Goal: Task Accomplishment & Management: Manage account settings

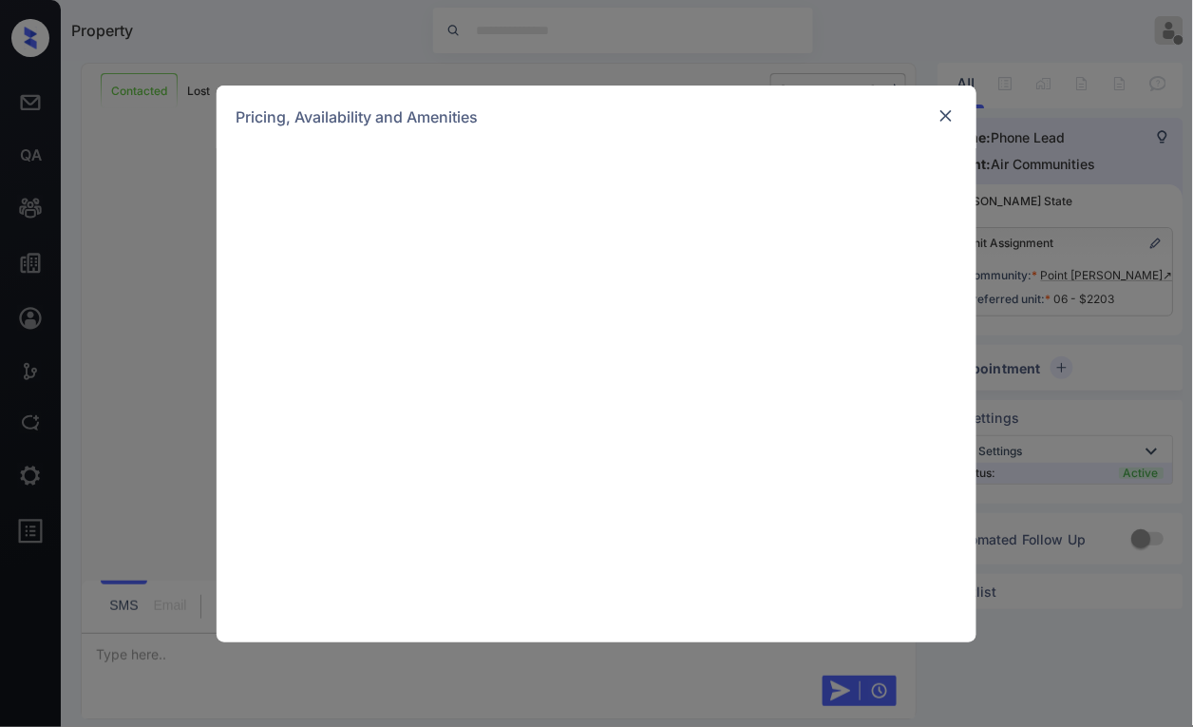
scroll to position [3296, 0]
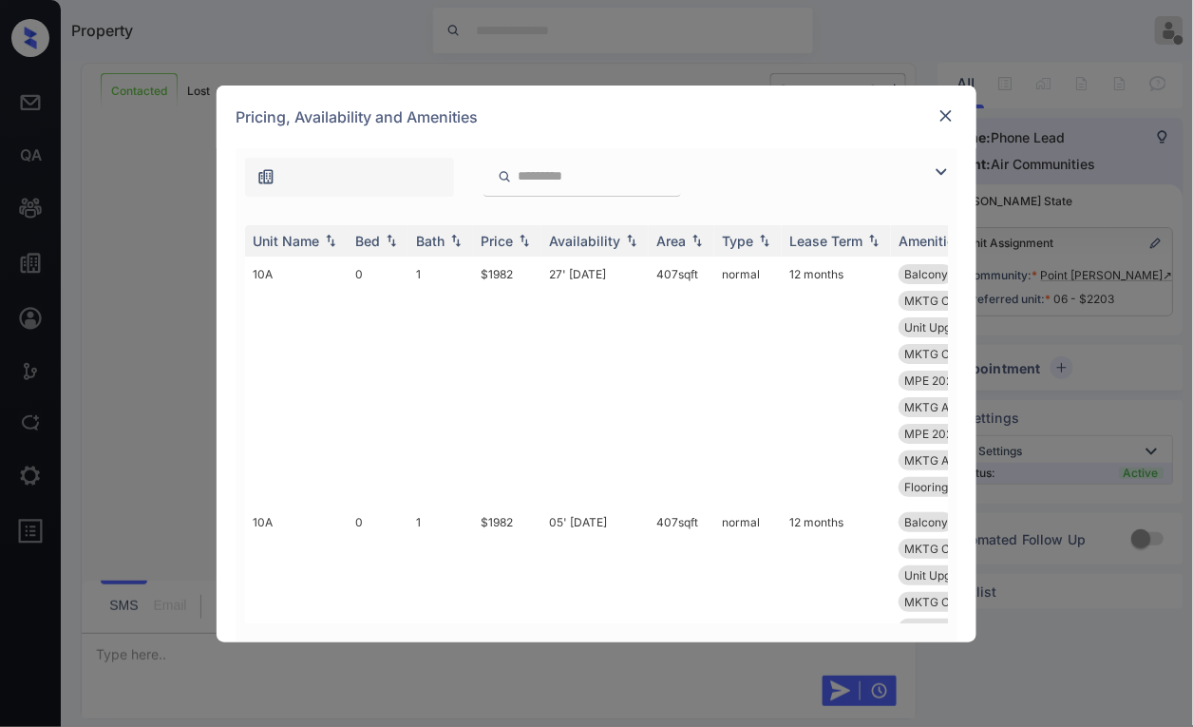
click at [929, 105] on div "Pricing, Availability and Amenities" at bounding box center [597, 116] width 760 height 63
click at [1105, 271] on div "**********" at bounding box center [596, 363] width 1193 height 727
click at [949, 111] on img at bounding box center [945, 115] width 19 height 19
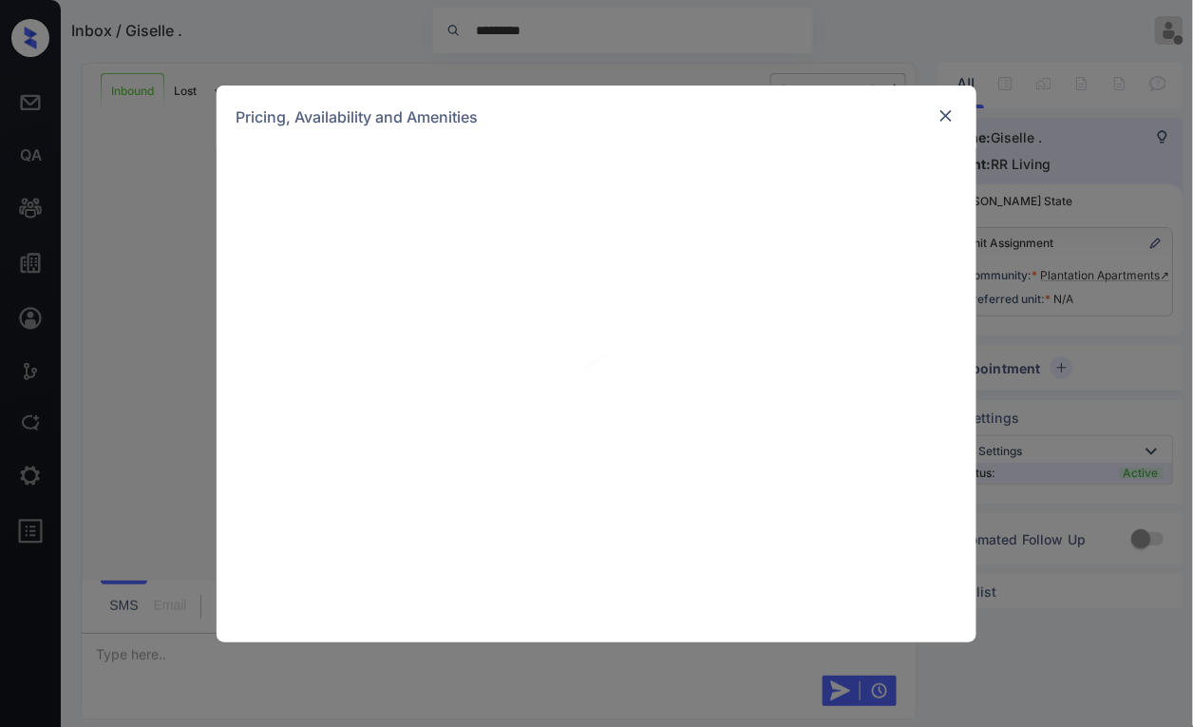
scroll to position [1091, 0]
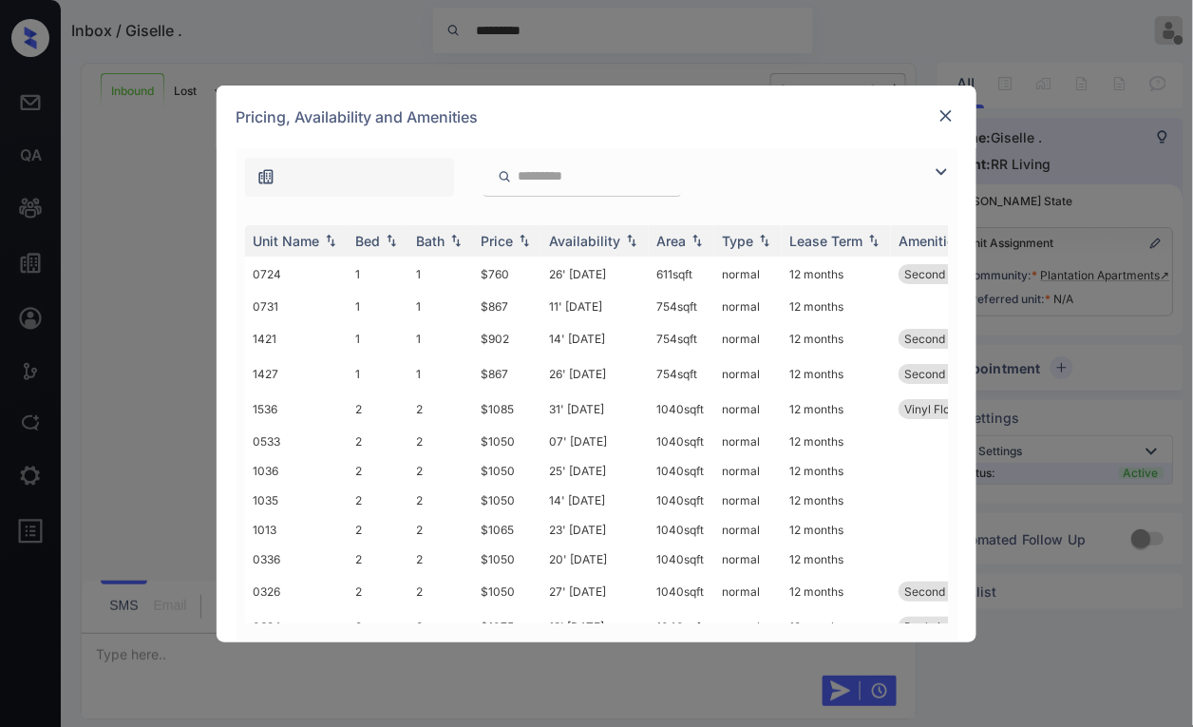
click at [945, 119] on img at bounding box center [945, 115] width 19 height 19
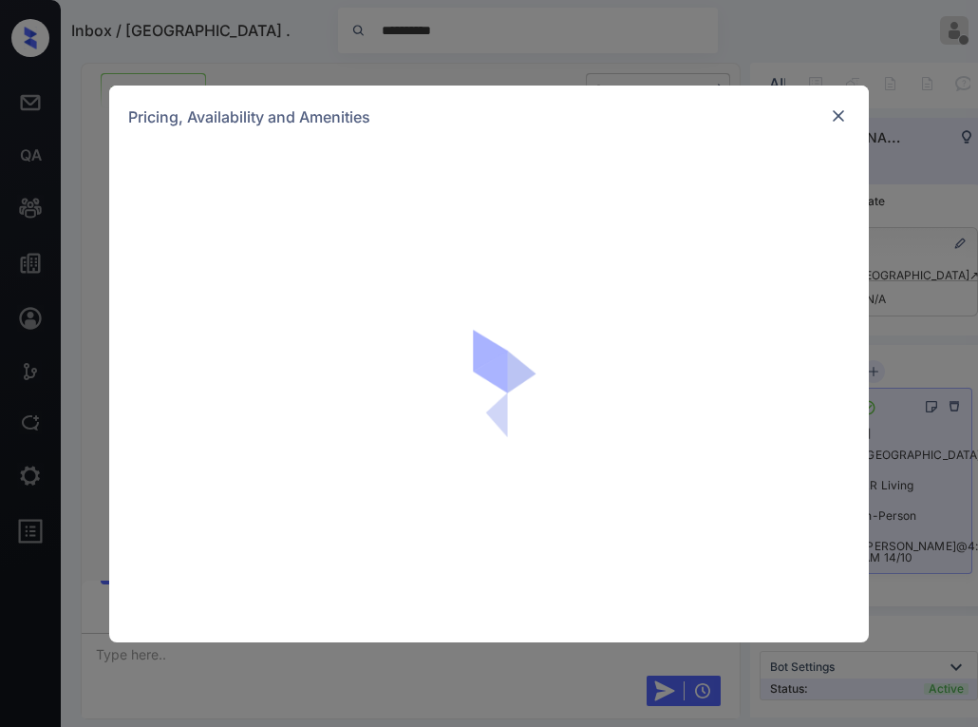
scroll to position [1451, 0]
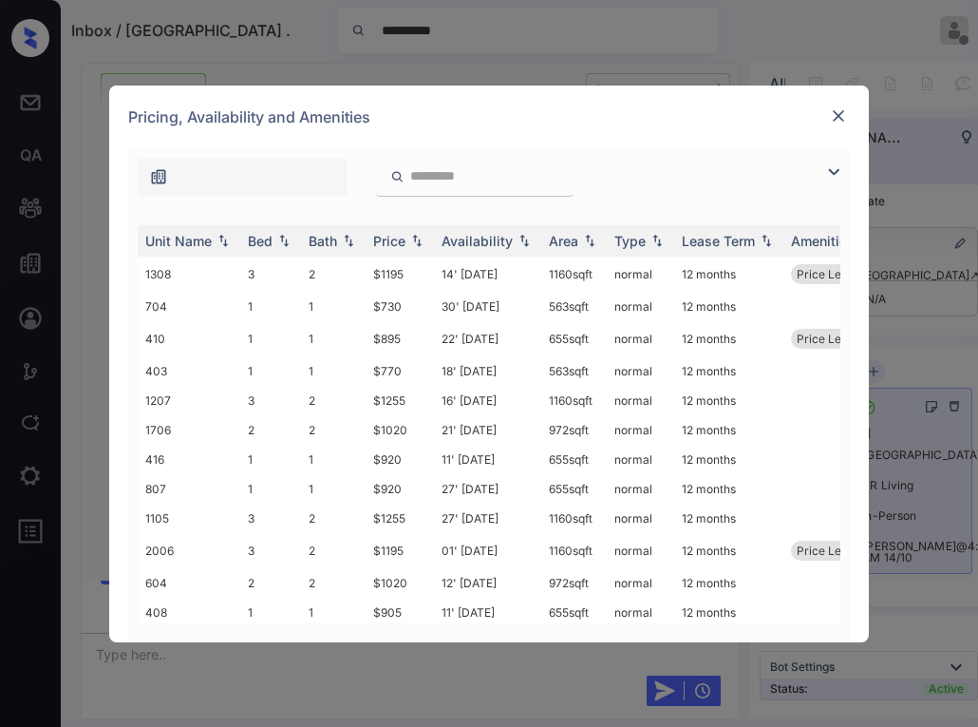
click at [837, 118] on img at bounding box center [838, 115] width 19 height 19
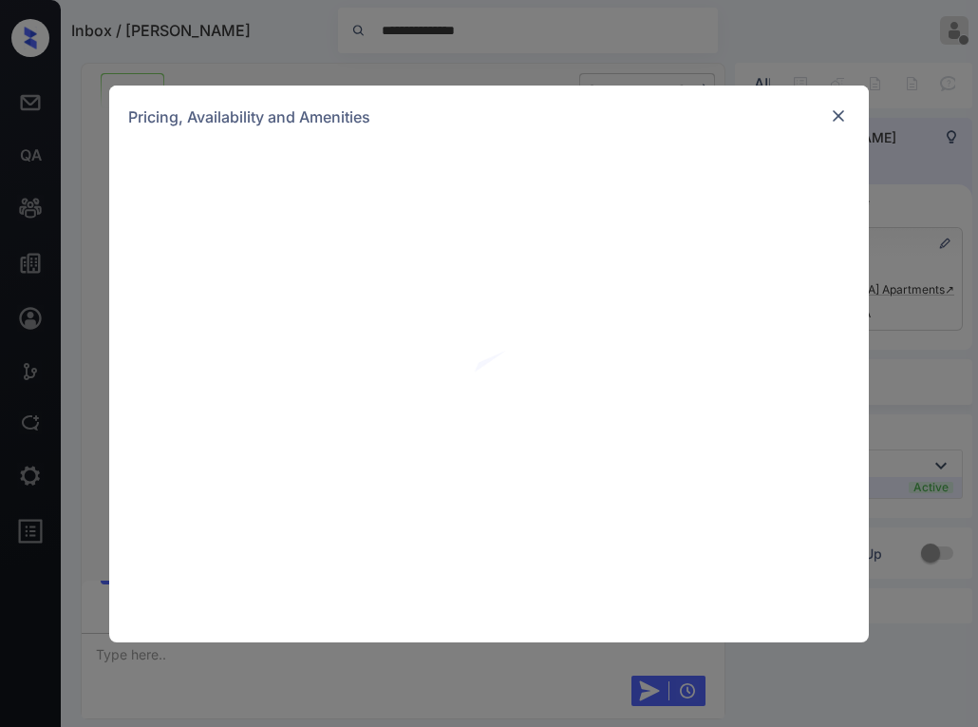
scroll to position [865, 0]
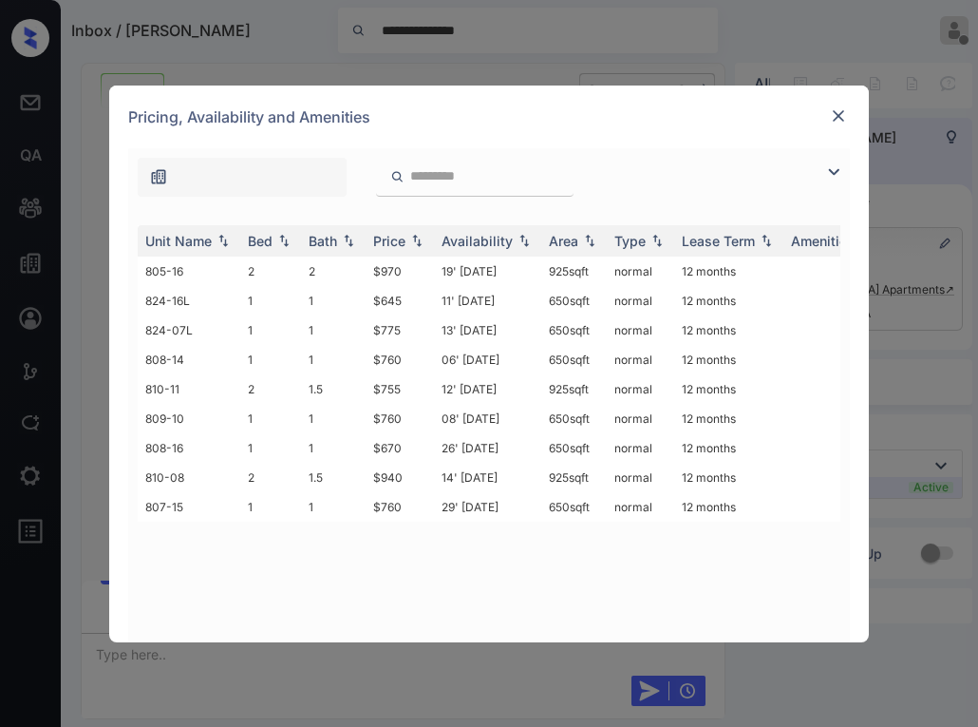
click at [842, 115] on img at bounding box center [838, 115] width 19 height 19
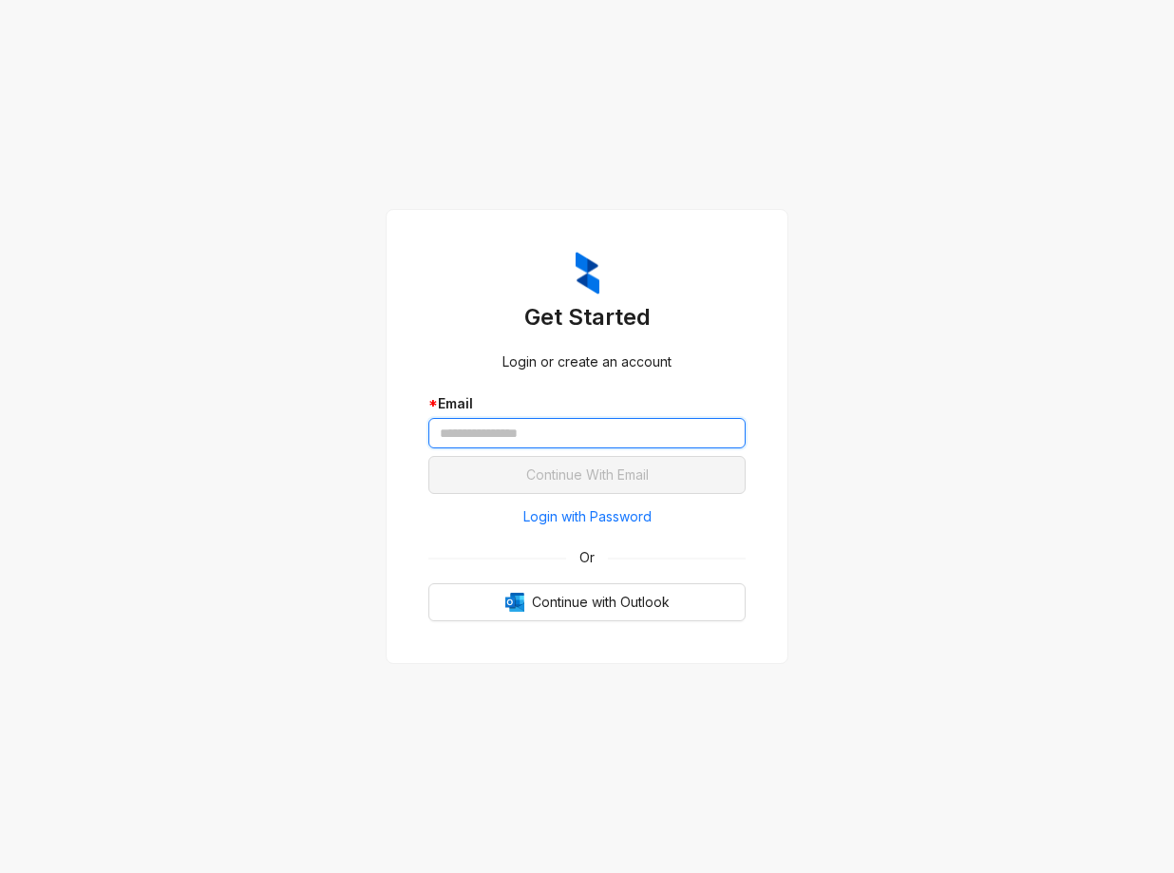
click at [549, 430] on input "text" at bounding box center [586, 433] width 317 height 30
click at [546, 381] on div "Get Started Login or create an account * Email Continue With Email Login with P…" at bounding box center [586, 437] width 317 height 370
click at [555, 519] on span "Login with Password" at bounding box center [587, 516] width 128 height 21
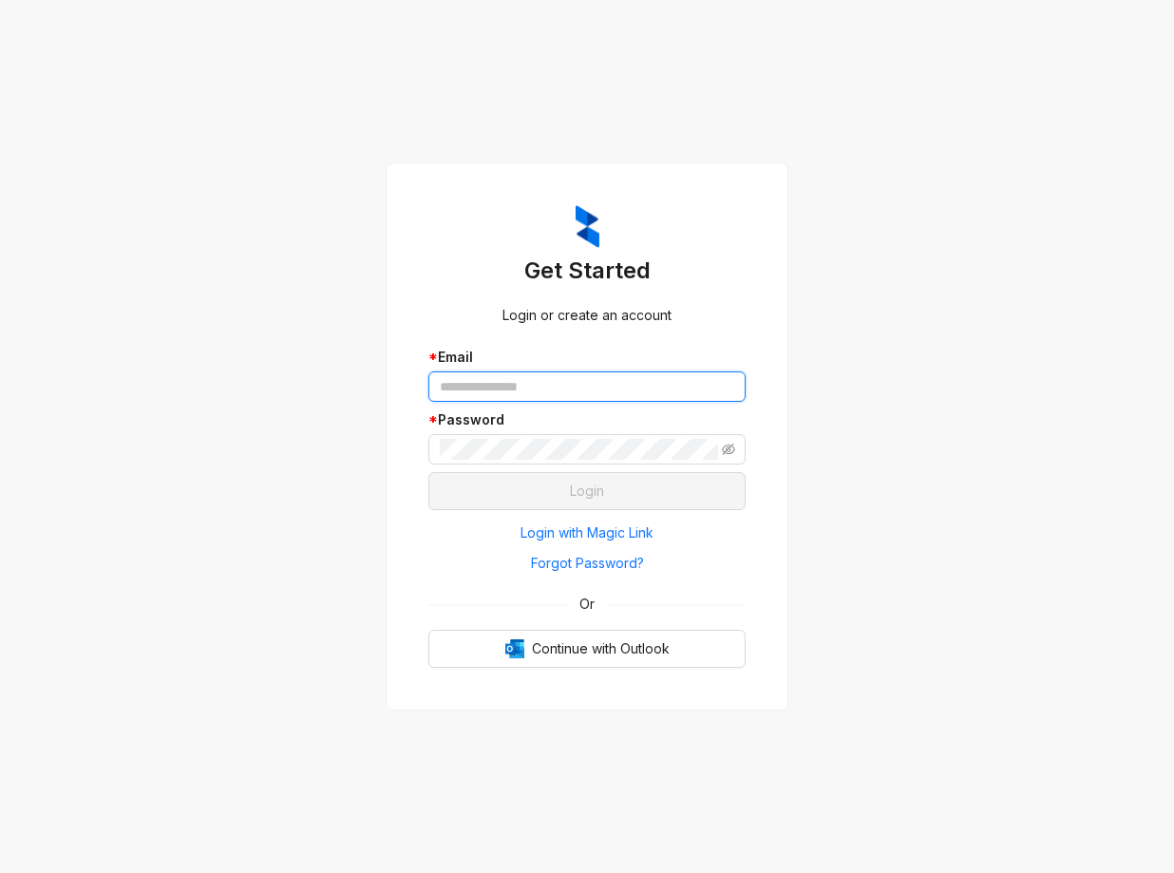
click at [524, 382] on input "text" at bounding box center [586, 386] width 317 height 30
click at [479, 429] on div "* Password" at bounding box center [586, 436] width 317 height 55
click at [481, 427] on div "* Password" at bounding box center [586, 419] width 317 height 21
click at [506, 395] on input "text" at bounding box center [586, 386] width 317 height 30
type input "*"
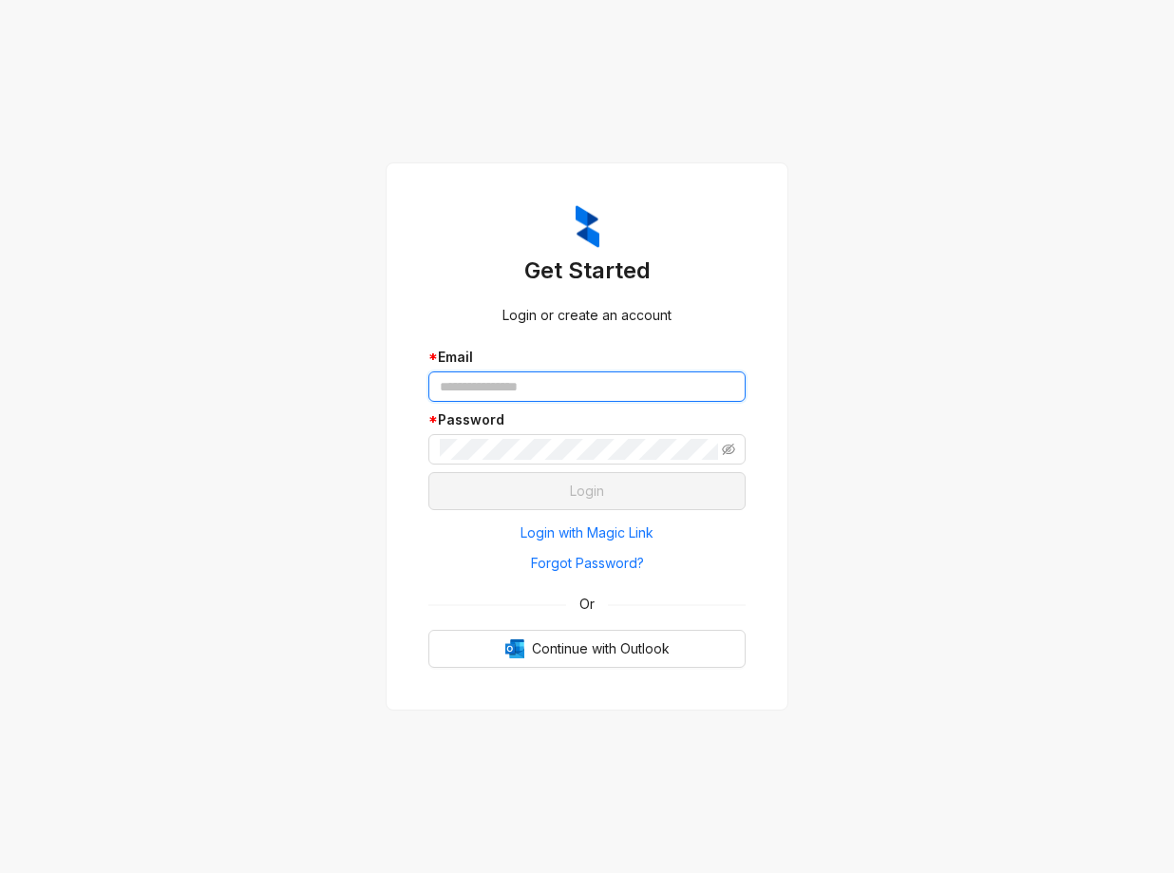
click at [602, 387] on input "text" at bounding box center [586, 386] width 317 height 30
paste input "**********"
type input "**********"
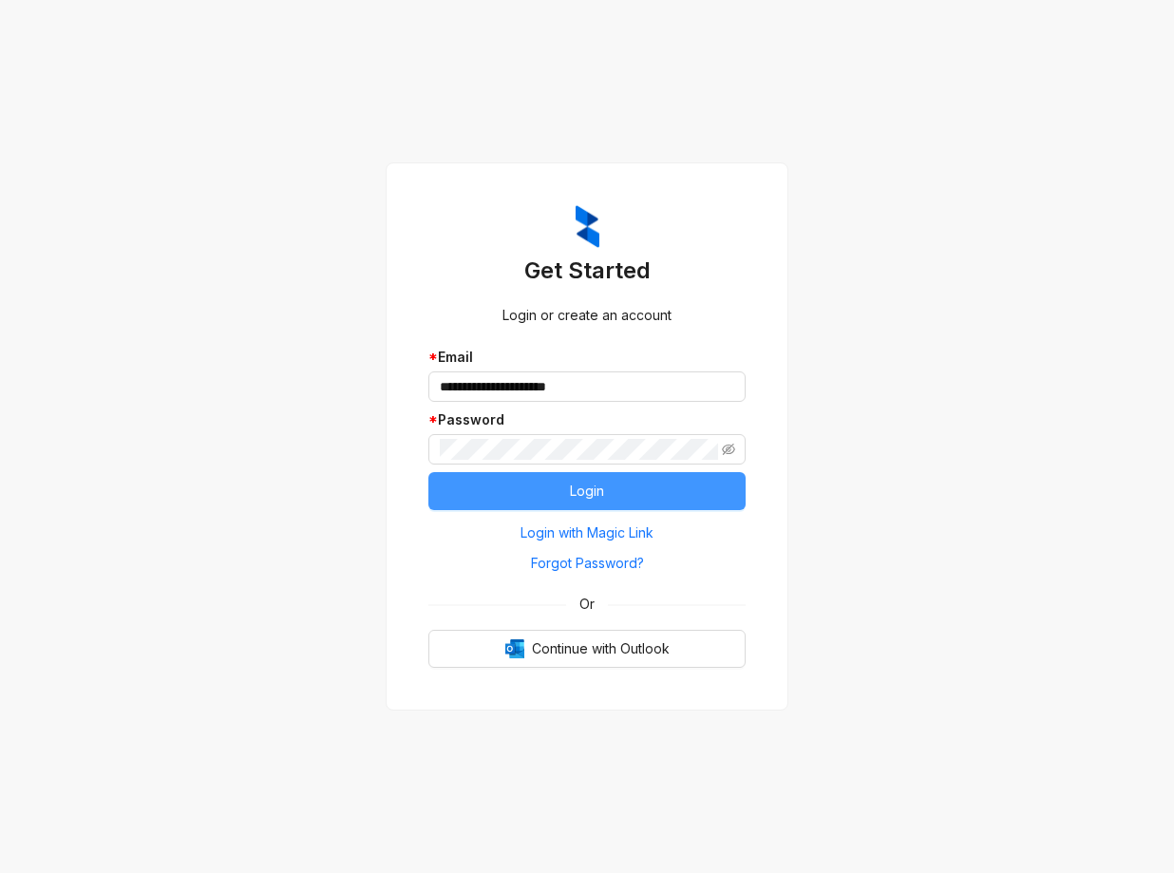
click at [510, 499] on button "Login" at bounding box center [586, 491] width 317 height 38
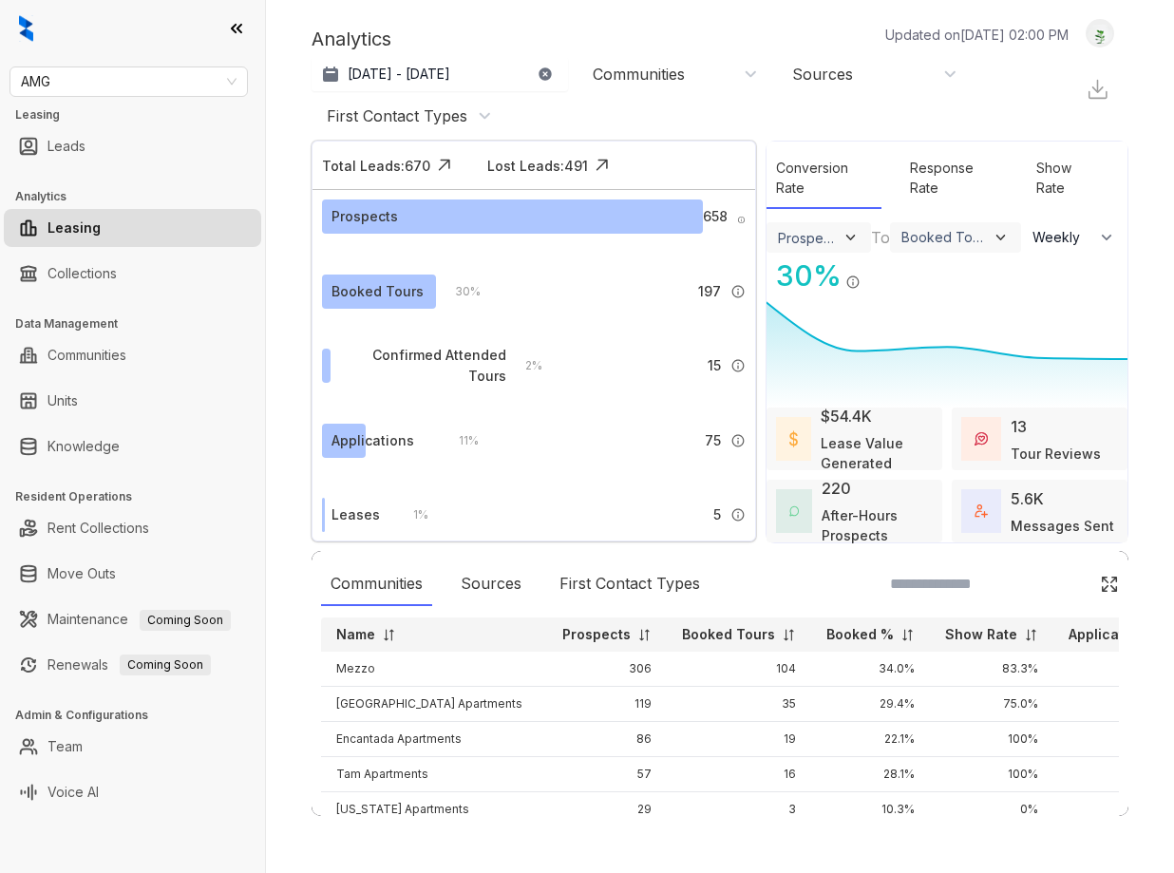
select select "******"
click at [120, 449] on link "Knowledge" at bounding box center [83, 446] width 72 height 38
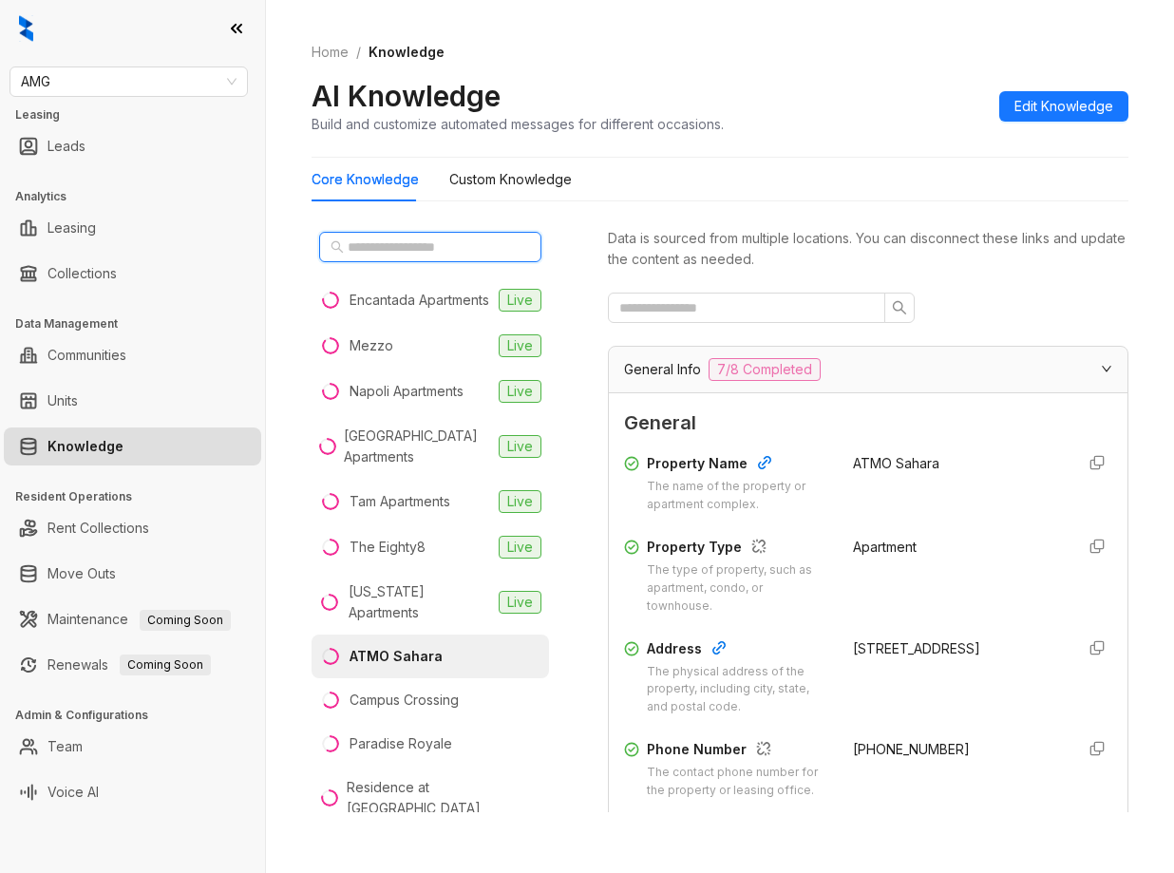
click at [414, 251] on input "text" at bounding box center [431, 246] width 167 height 21
paste input "**********"
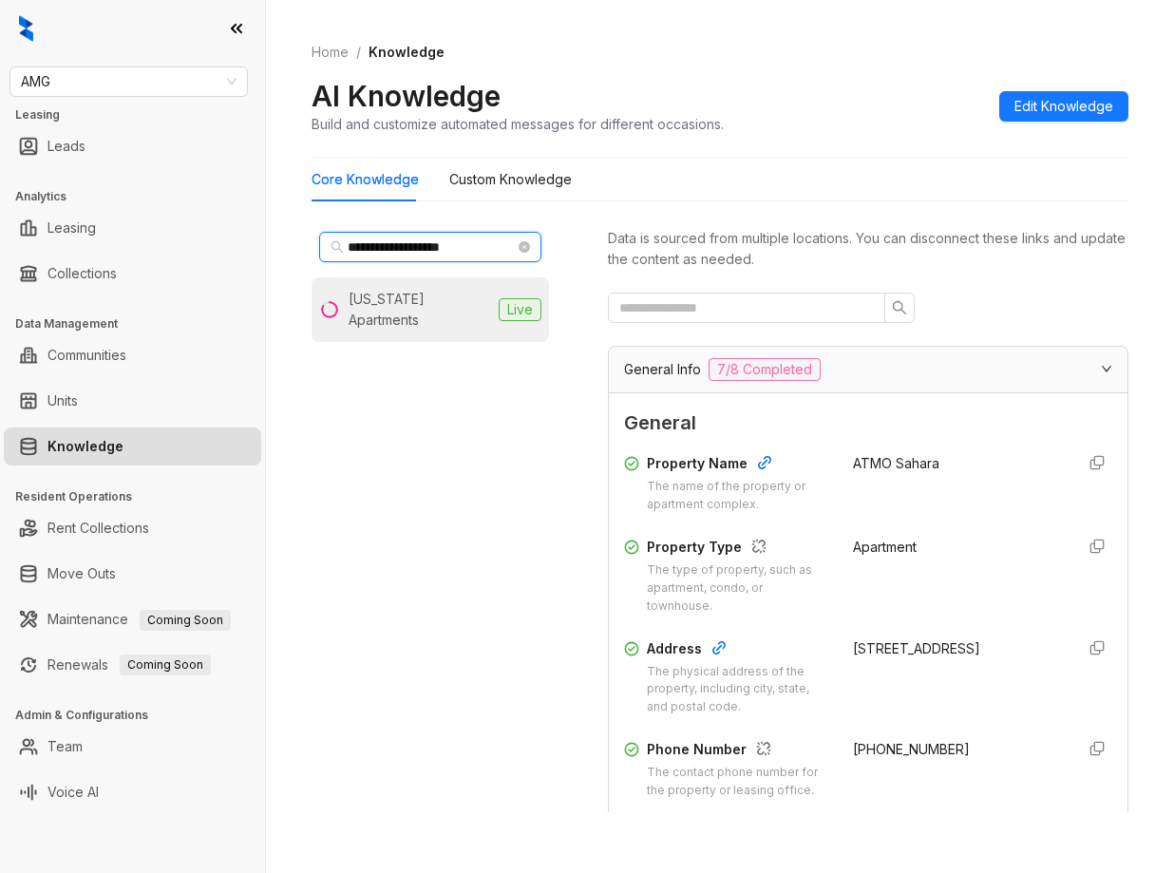
type input "**********"
click at [527, 298] on span "Live" at bounding box center [520, 309] width 43 height 23
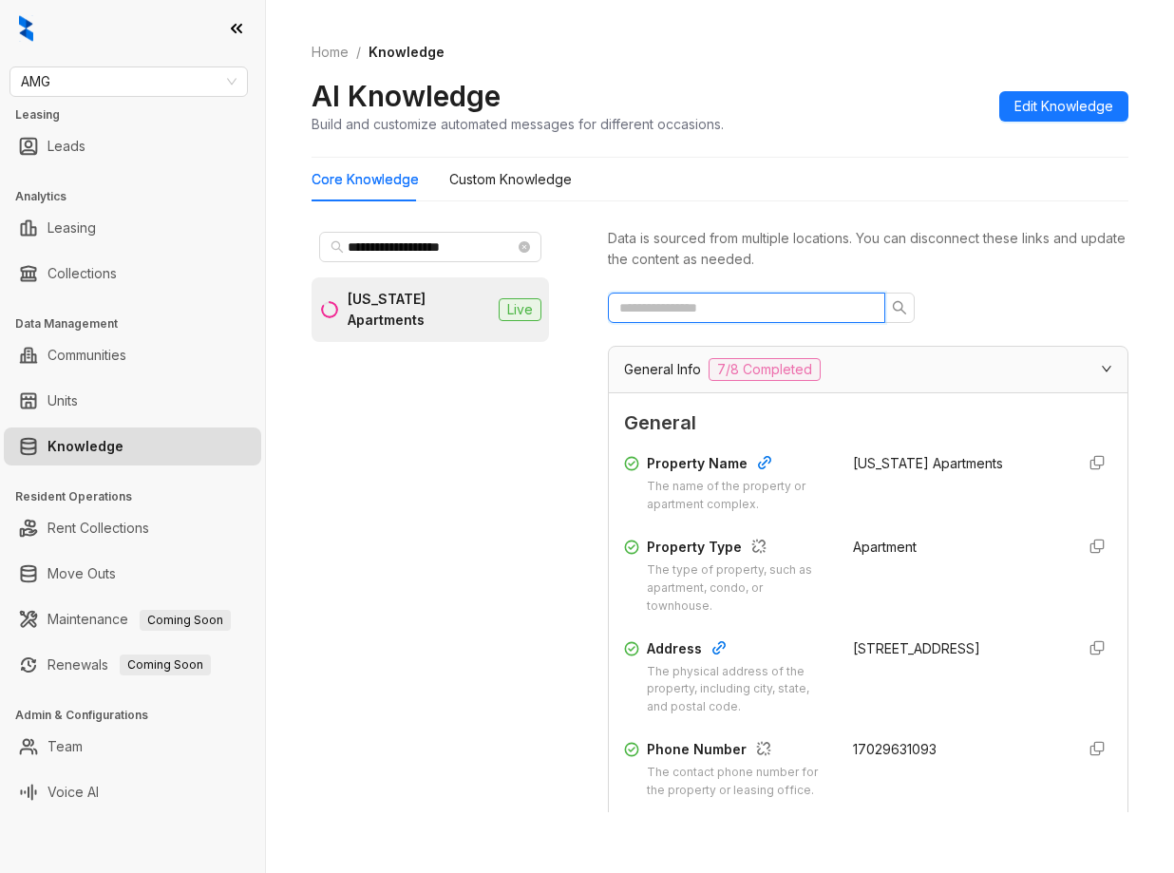
click at [699, 304] on input "text" at bounding box center [738, 307] width 239 height 21
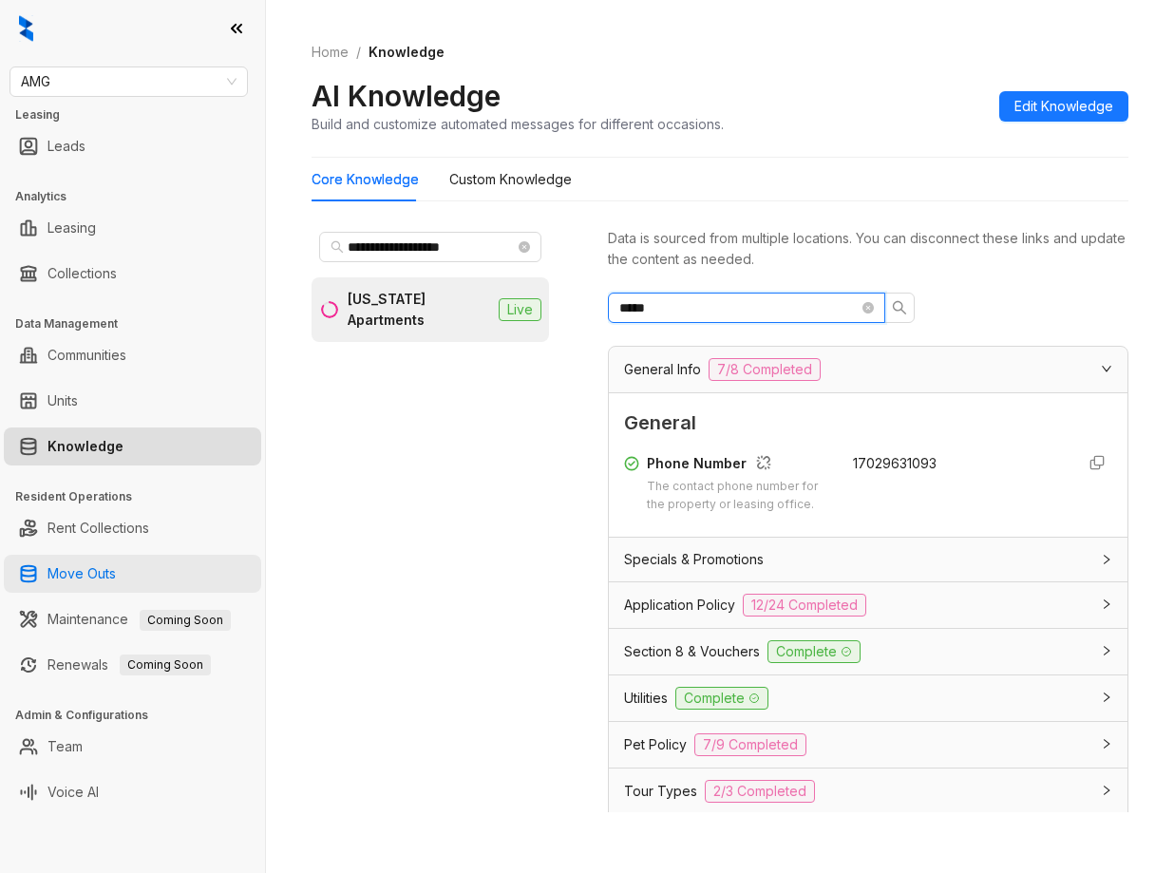
type input "*****"
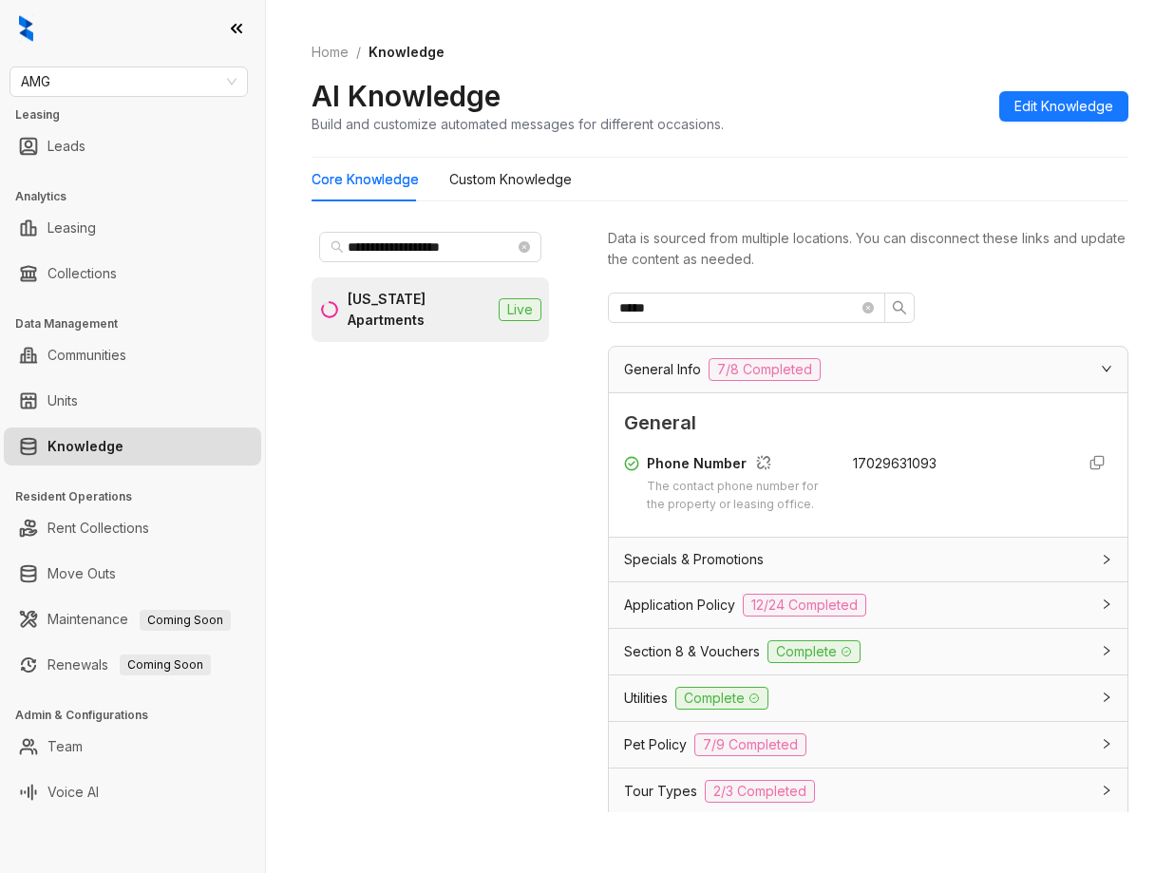
click at [933, 65] on div "Home / Knowledge AI Knowledge Build and customize automated messages for differ…" at bounding box center [720, 88] width 817 height 139
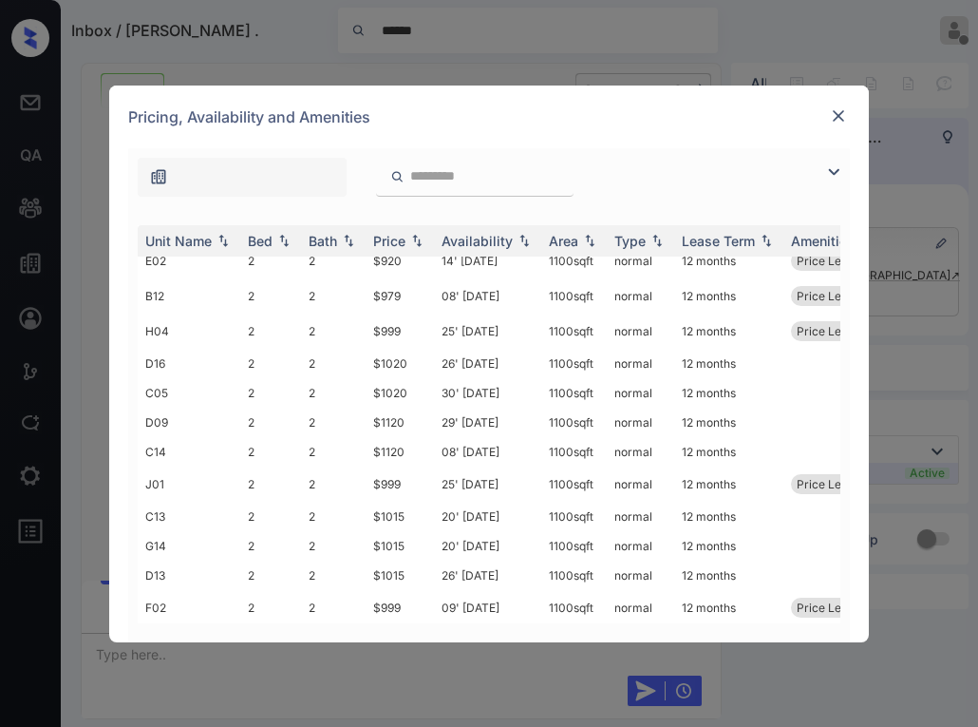
scroll to position [211, 0]
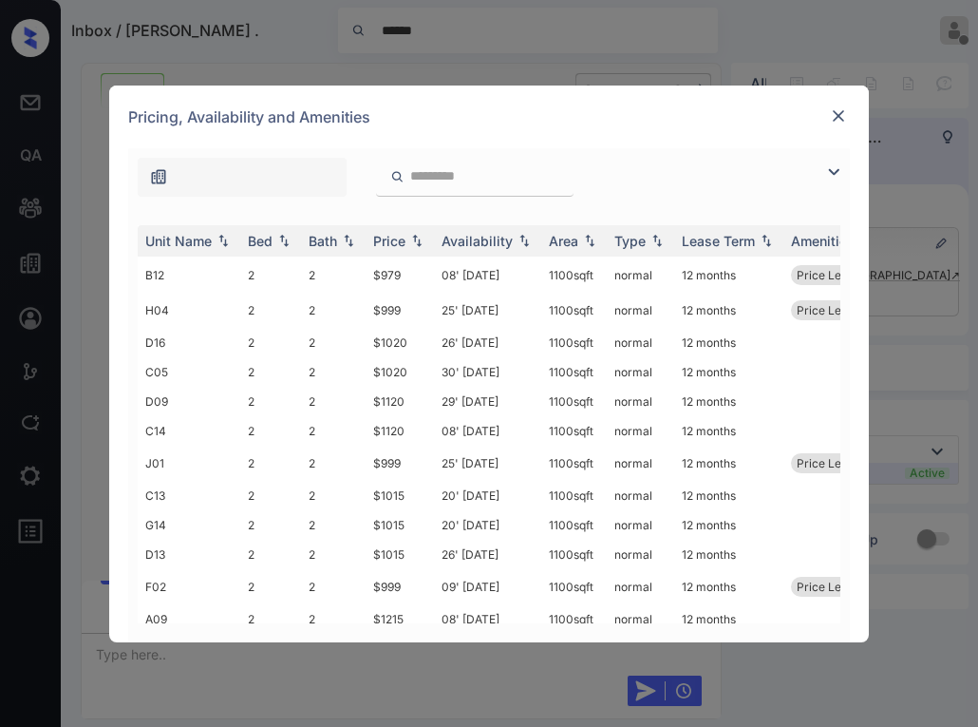
click at [846, 114] on img at bounding box center [838, 115] width 19 height 19
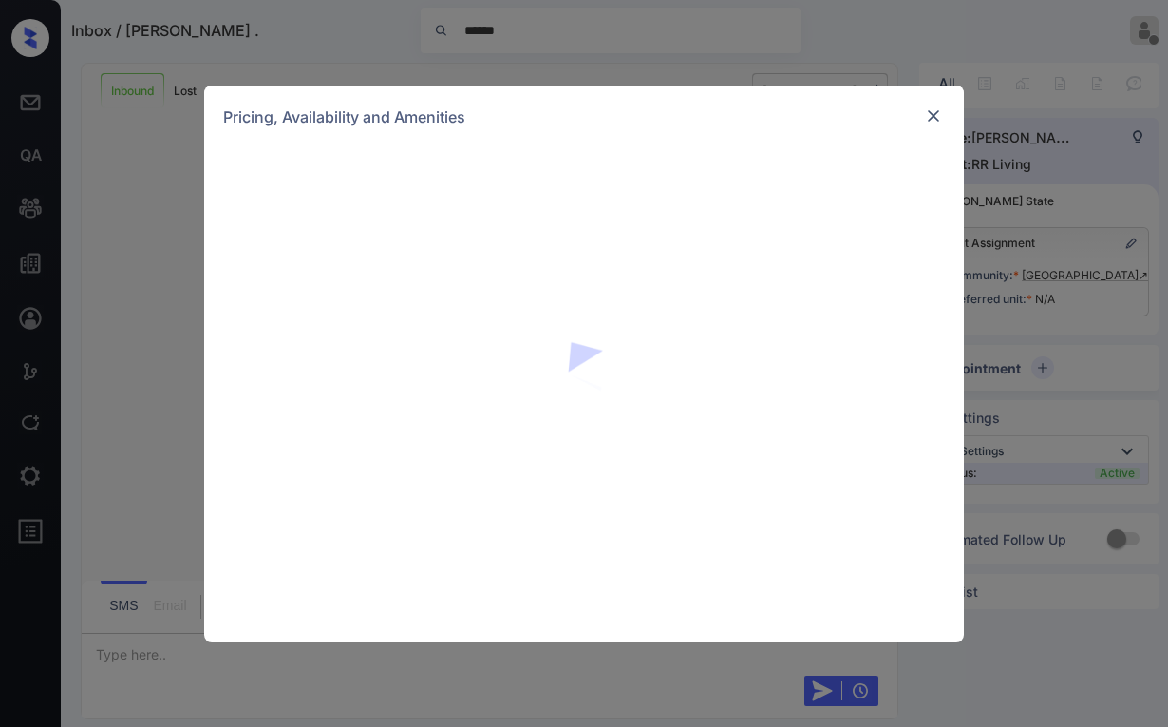
scroll to position [871, 0]
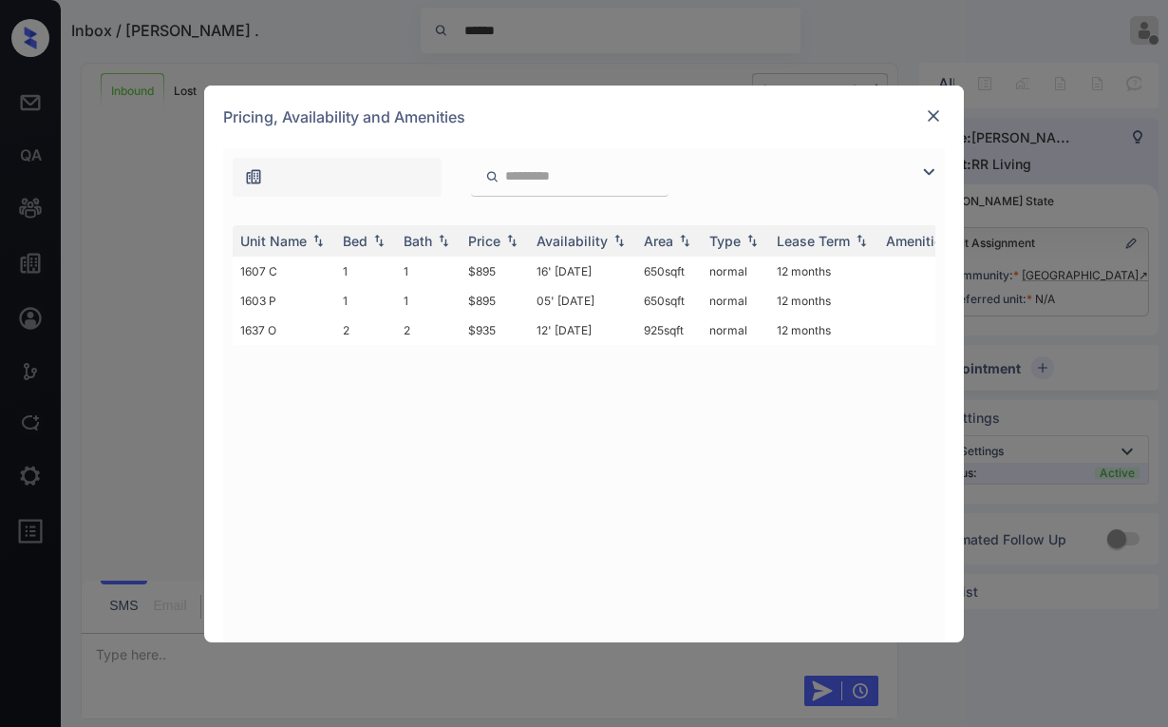
click at [931, 119] on img at bounding box center [933, 115] width 19 height 19
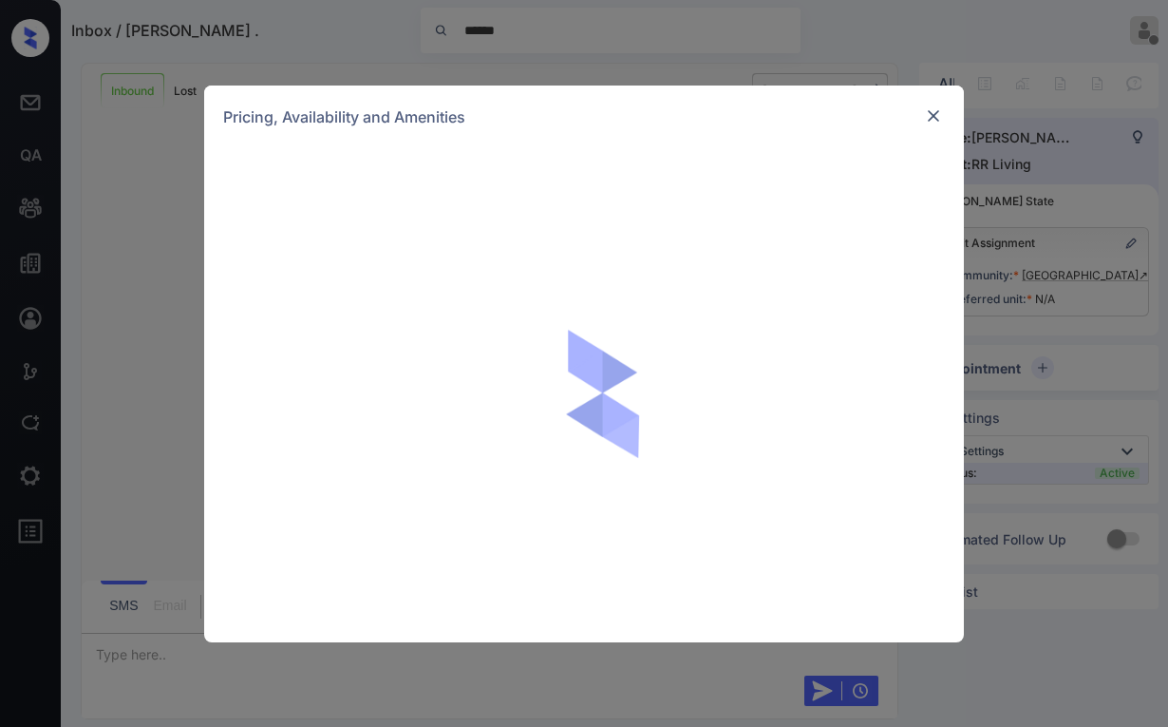
scroll to position [871, 0]
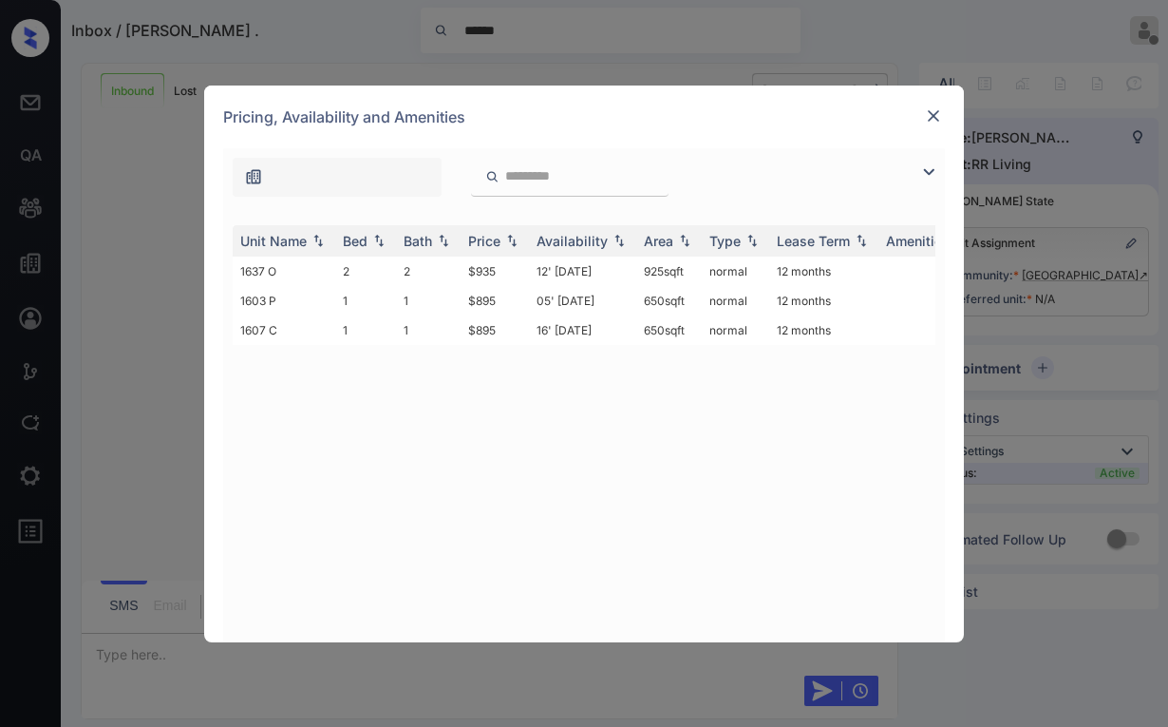
click at [937, 110] on img at bounding box center [933, 115] width 19 height 19
